Goal: Find specific page/section: Find specific page/section

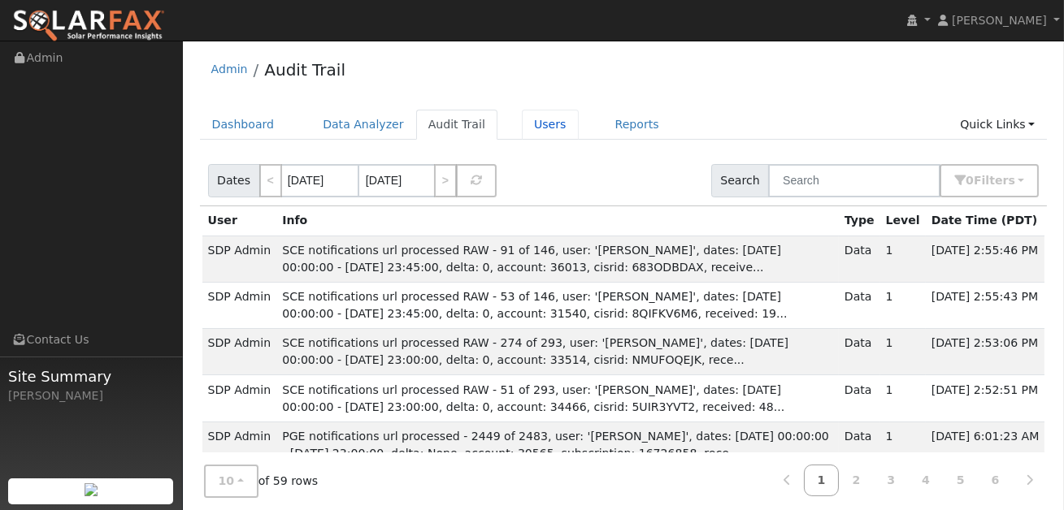
drag, startPoint x: 549, startPoint y: 130, endPoint x: 583, endPoint y: 143, distance: 35.8
click at [549, 130] on link "Users" at bounding box center [550, 125] width 57 height 30
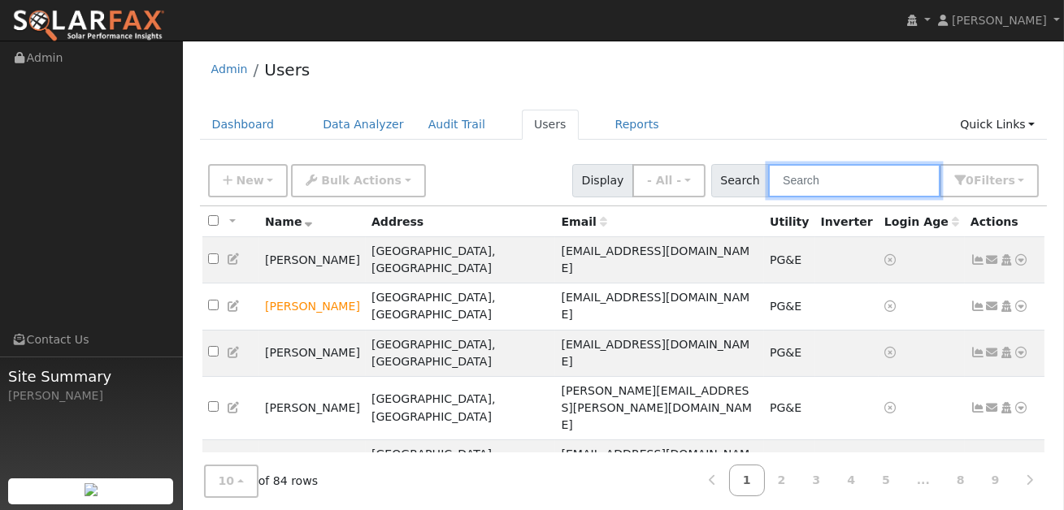
click at [832, 195] on input "text" at bounding box center [854, 180] width 172 height 33
type input "[PERSON_NAME]"
